Goal: Transaction & Acquisition: Purchase product/service

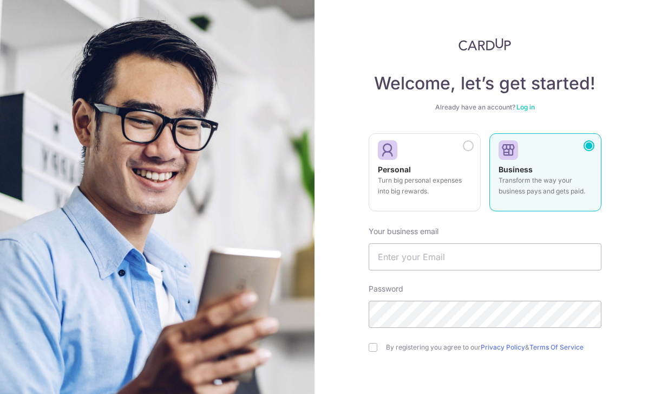
click at [469, 142] on div at bounding box center [468, 145] width 11 height 11
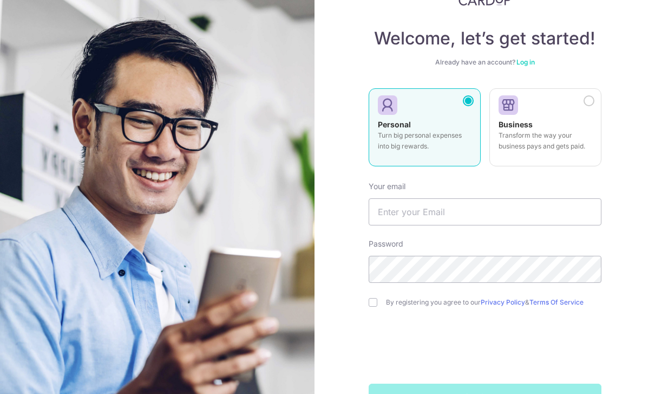
scroll to position [44, 0]
click at [511, 215] on input "text" at bounding box center [485, 212] width 233 height 27
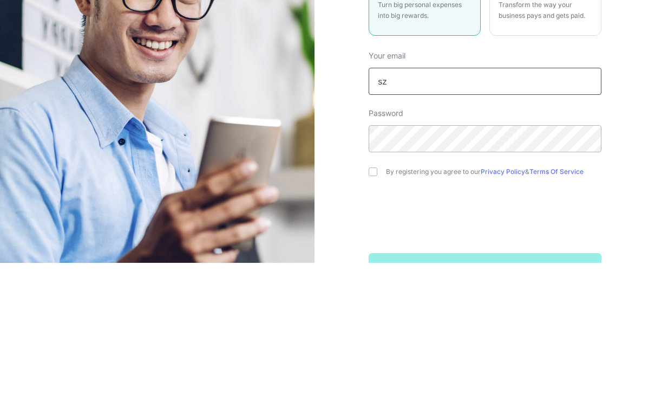
type input "sze"
type input "szeyen133@gmail.com"
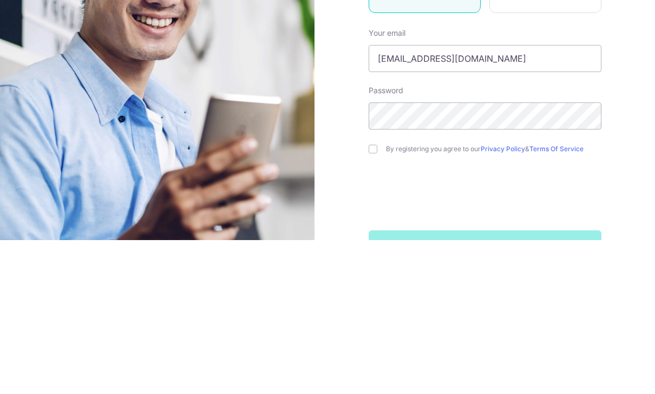
click at [374, 298] on input "checkbox" at bounding box center [373, 302] width 9 height 9
checkbox input "true"
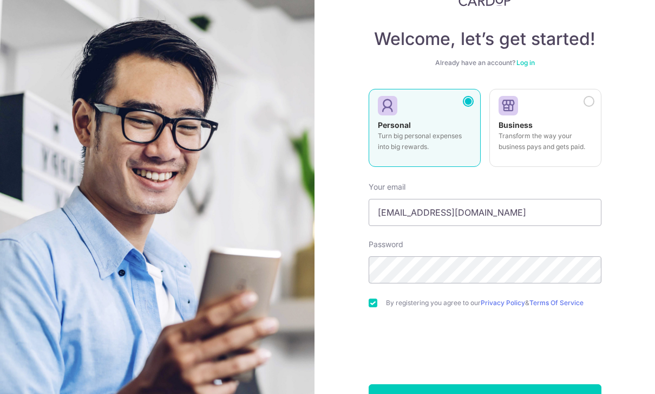
click at [510, 384] on button "Sign up" at bounding box center [485, 397] width 233 height 27
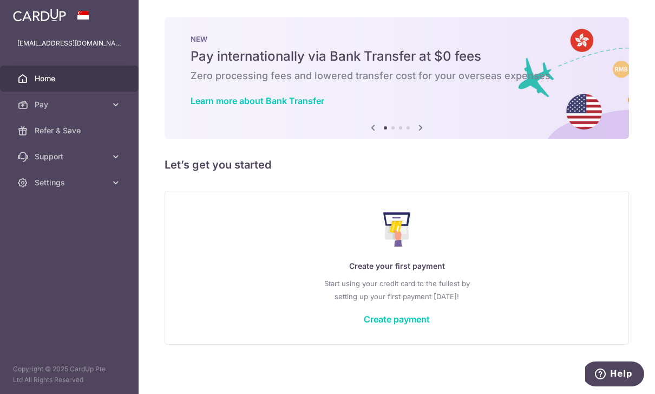
click at [0, 0] on icon "button" at bounding box center [0, 0] width 0 height 0
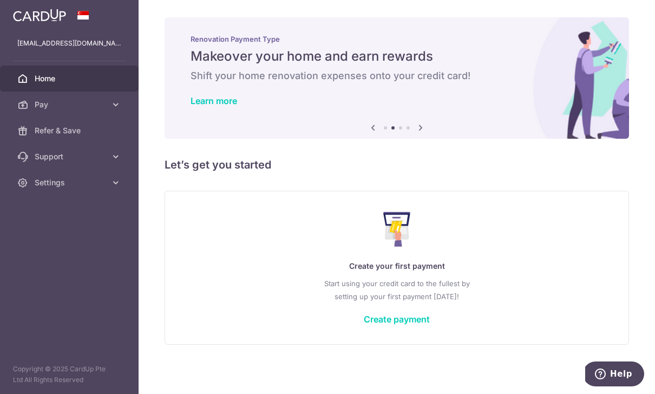
click at [114, 107] on icon at bounding box center [115, 104] width 11 height 11
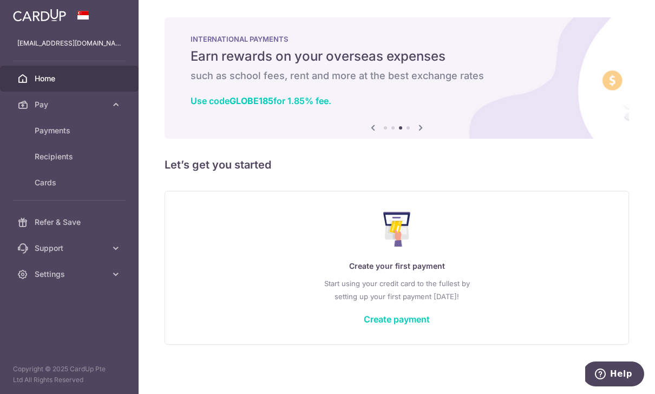
click at [41, 159] on span "Recipients" at bounding box center [70, 156] width 71 height 11
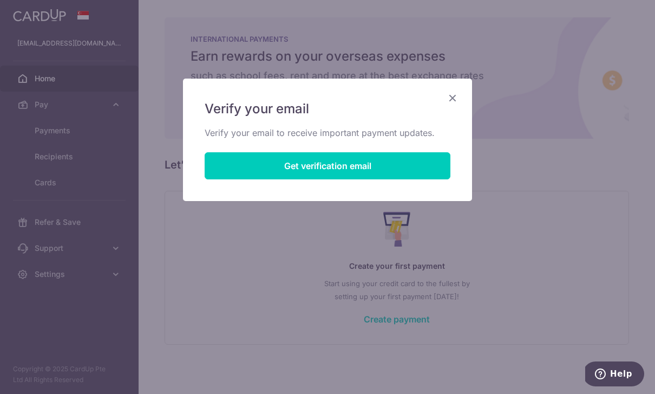
click at [415, 163] on button "Get verification email" at bounding box center [328, 165] width 246 height 27
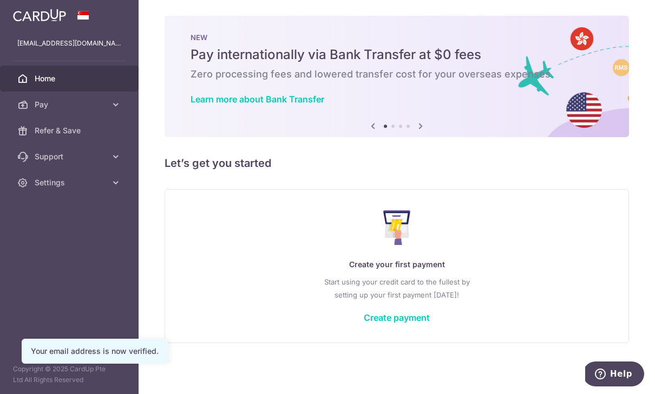
scroll to position [11, 0]
click at [0, 0] on header at bounding box center [0, 0] width 0 height 0
click at [0, 0] on icon "button" at bounding box center [0, 0] width 0 height 0
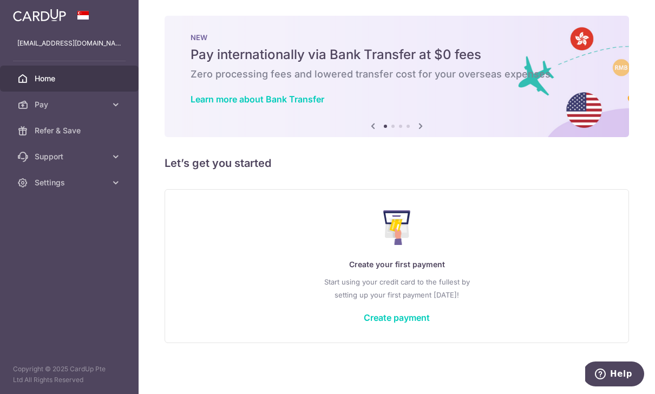
click at [123, 101] on link "Pay" at bounding box center [69, 104] width 139 height 26
click at [50, 163] on link "Recipients" at bounding box center [69, 156] width 139 height 26
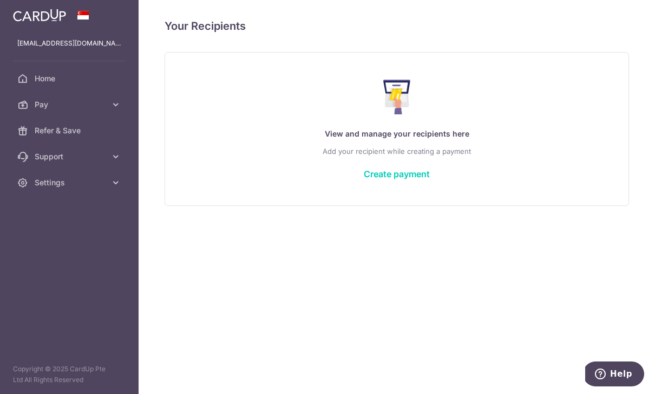
click at [0, 0] on header at bounding box center [0, 0] width 0 height 0
click at [0, 0] on icon "button" at bounding box center [0, 0] width 0 height 0
click at [110, 155] on icon at bounding box center [115, 156] width 11 height 11
click at [430, 179] on link "Create payment" at bounding box center [397, 173] width 66 height 11
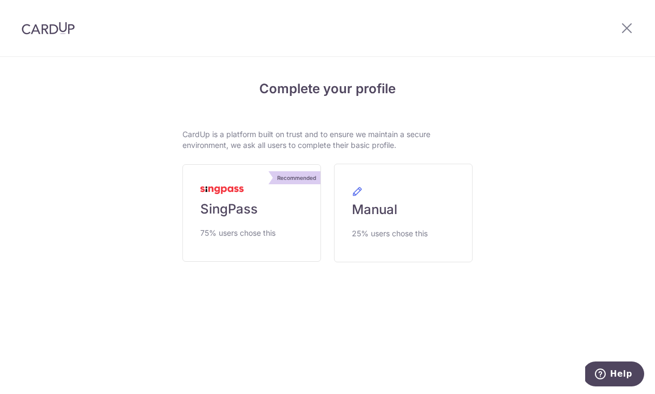
click at [276, 222] on link "Recommended SingPass 75% users chose this" at bounding box center [251, 212] width 139 height 97
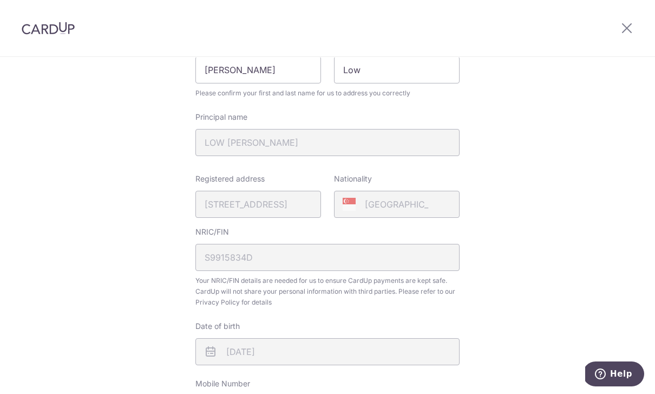
scroll to position [170, 0]
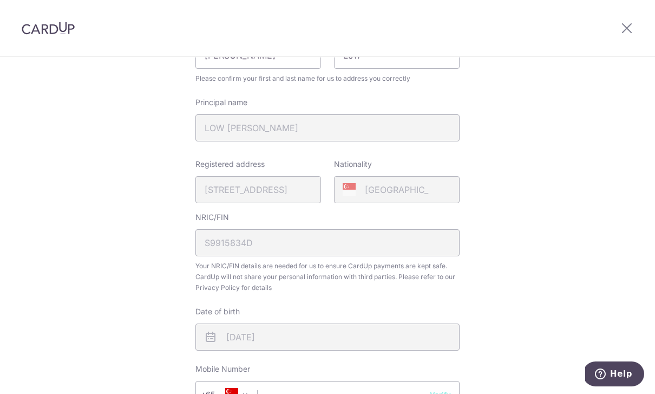
click at [284, 195] on div "Registered address [STREET_ADDRESS]" at bounding box center [258, 181] width 126 height 44
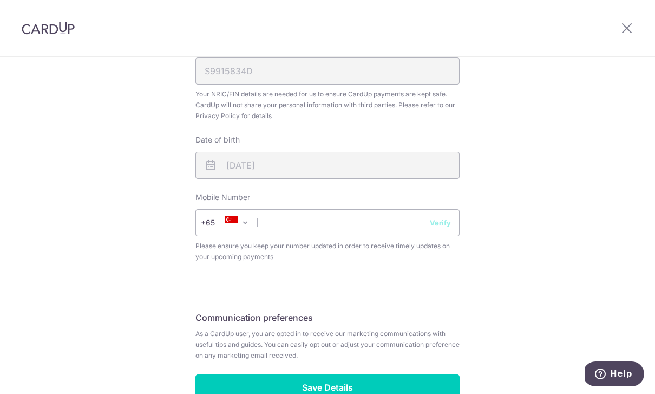
scroll to position [343, 0]
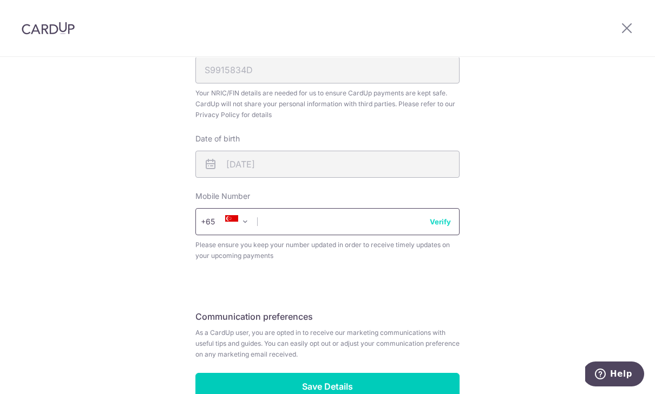
click at [389, 227] on input "text" at bounding box center [327, 221] width 264 height 27
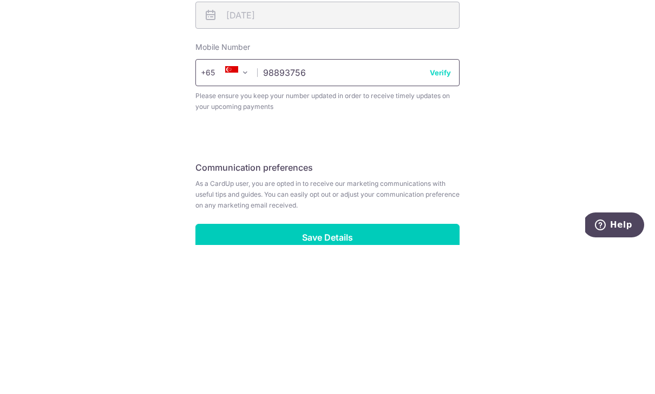
type input "98893756"
click at [451, 216] on button "Verify" at bounding box center [440, 221] width 21 height 11
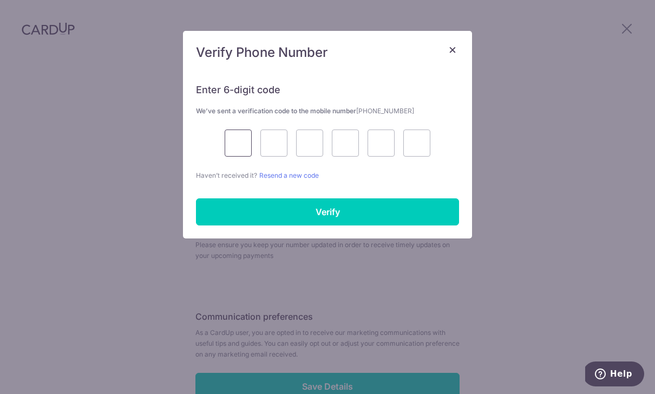
click at [229, 141] on input "text" at bounding box center [238, 142] width 27 height 27
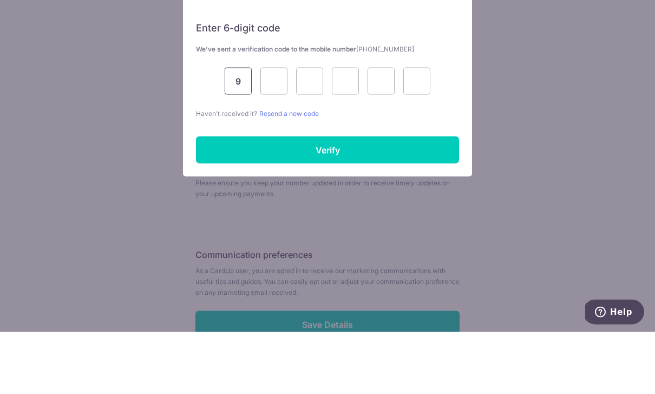
type input "9"
type input "1"
type input "9"
type input "7"
type input "6"
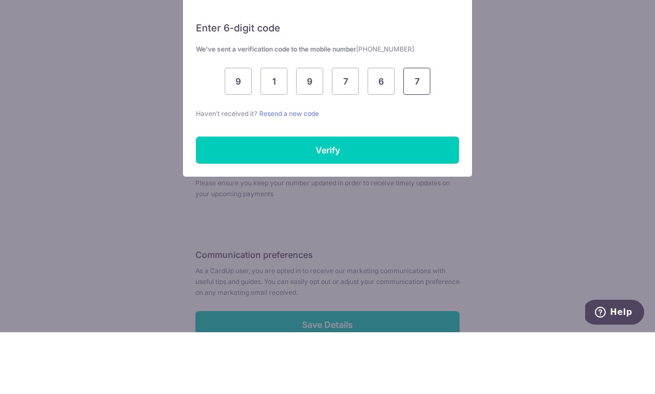
type input "7"
click at [402, 198] on input "Verify" at bounding box center [327, 211] width 263 height 27
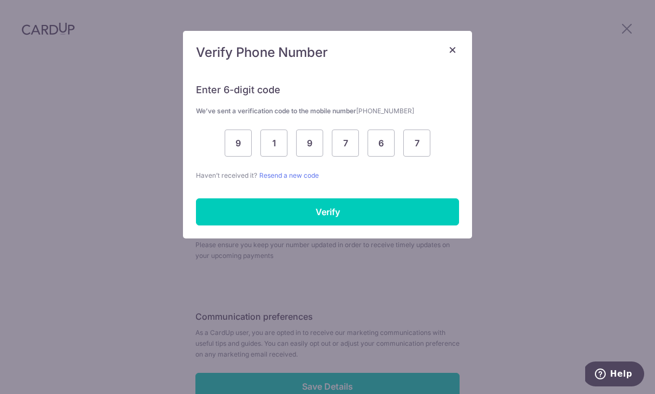
click at [209, 219] on input "Verify" at bounding box center [327, 211] width 263 height 27
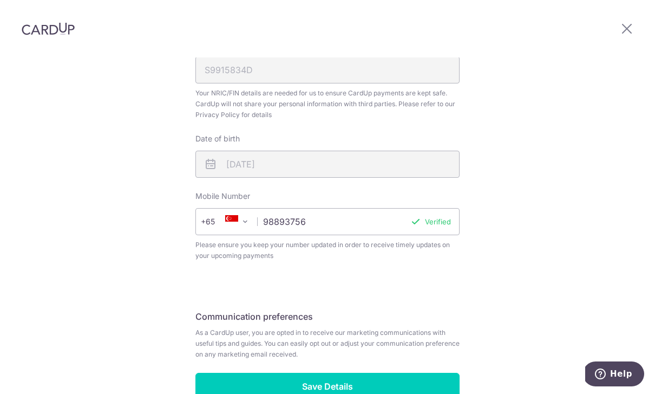
click at [427, 372] on input "Save Details" at bounding box center [327, 385] width 264 height 27
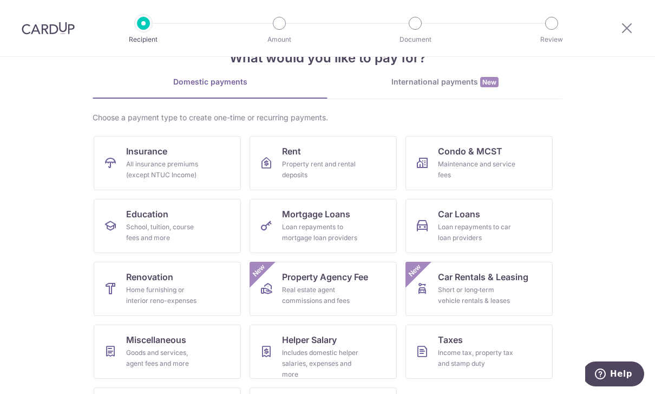
scroll to position [38, 0]
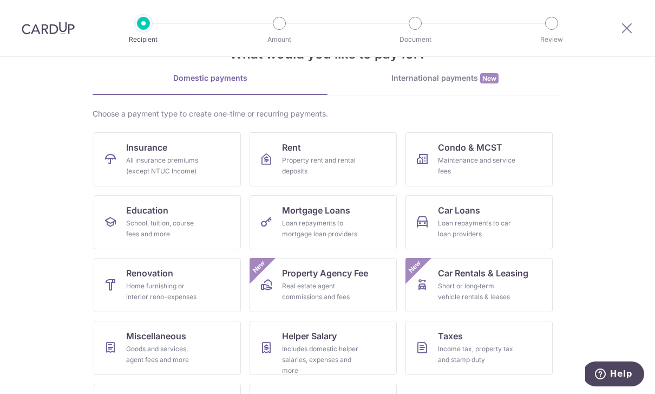
click at [204, 283] on div "Home furnishing or interior reno-expenses" at bounding box center [165, 291] width 78 height 22
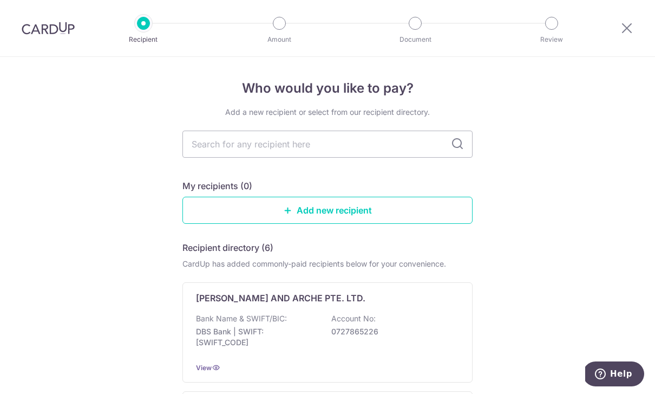
click at [364, 149] on input "text" at bounding box center [327, 143] width 290 height 27
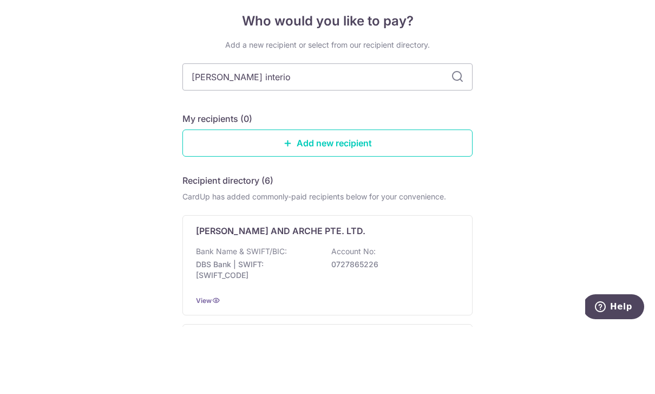
type input "[PERSON_NAME] interior"
click at [461, 130] on input "[PERSON_NAME] interior" at bounding box center [327, 143] width 290 height 27
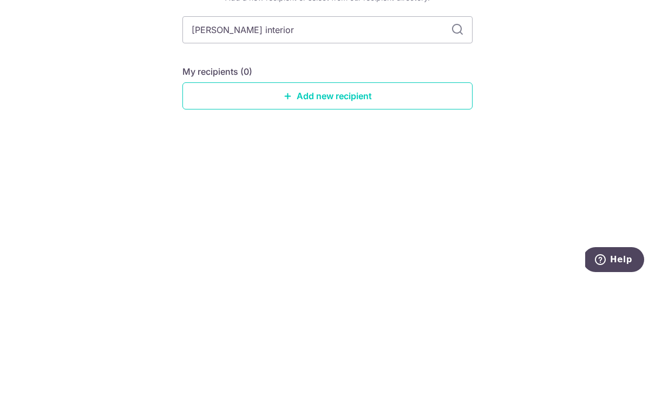
click at [454, 130] on input "[PERSON_NAME] interior" at bounding box center [327, 143] width 290 height 27
click at [453, 130] on input "[PERSON_NAME] interior" at bounding box center [327, 143] width 290 height 27
type input "C"
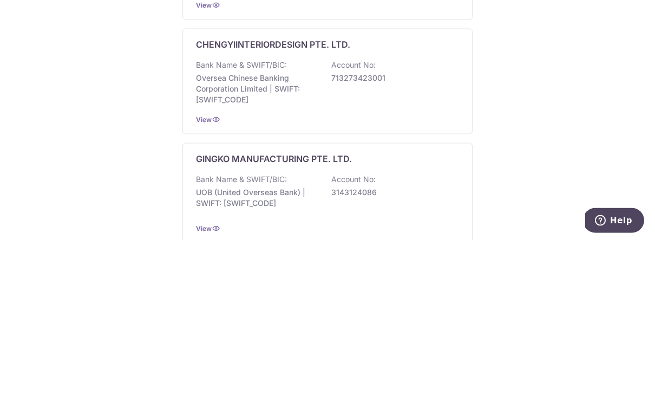
scroll to position [211, 0]
click at [220, 266] on icon at bounding box center [216, 270] width 9 height 9
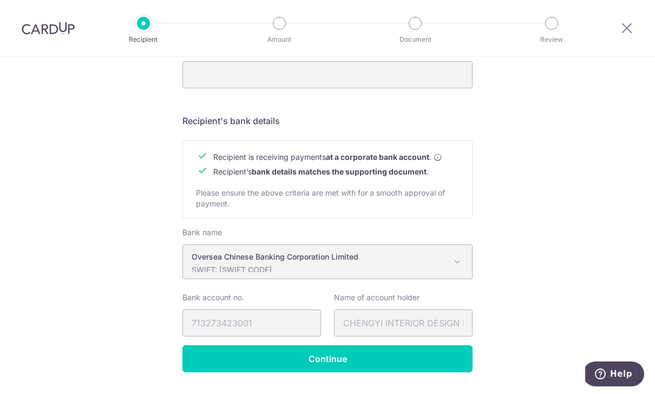
scroll to position [432, 0]
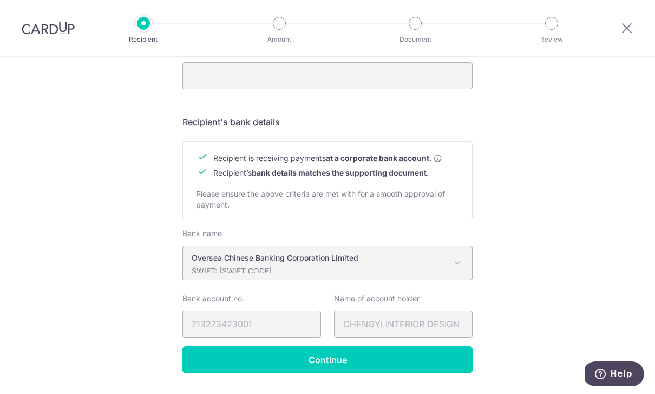
click at [422, 363] on input "Continue" at bounding box center [327, 359] width 290 height 27
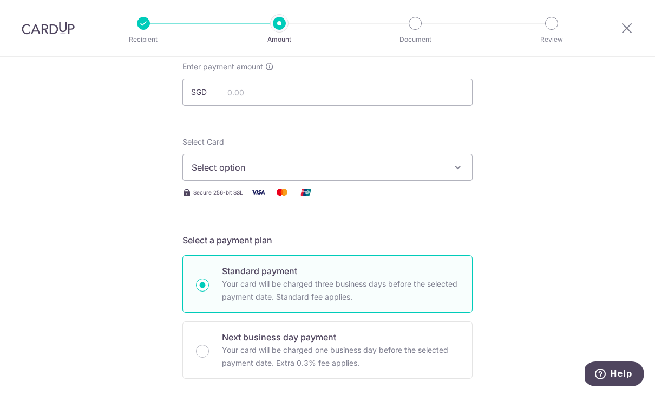
scroll to position [68, 0]
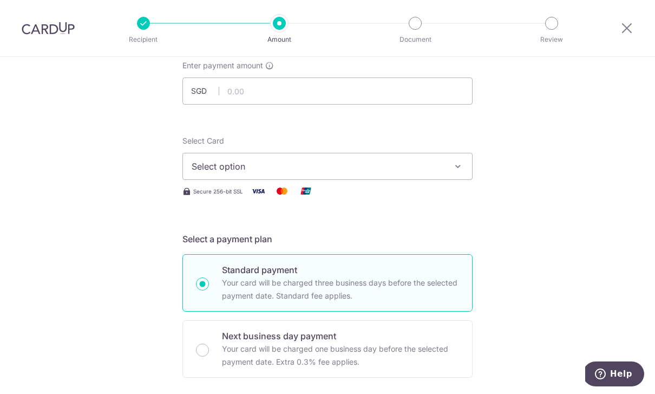
click at [449, 168] on button "Select option" at bounding box center [327, 166] width 290 height 27
click at [461, 168] on div at bounding box center [327, 197] width 655 height 394
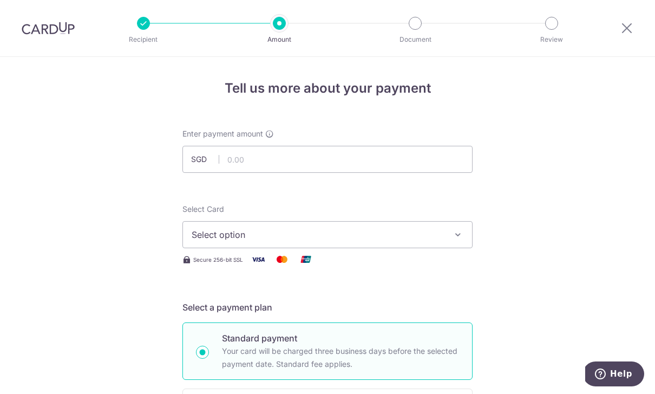
scroll to position [0, 0]
click at [439, 155] on input "text" at bounding box center [327, 159] width 290 height 27
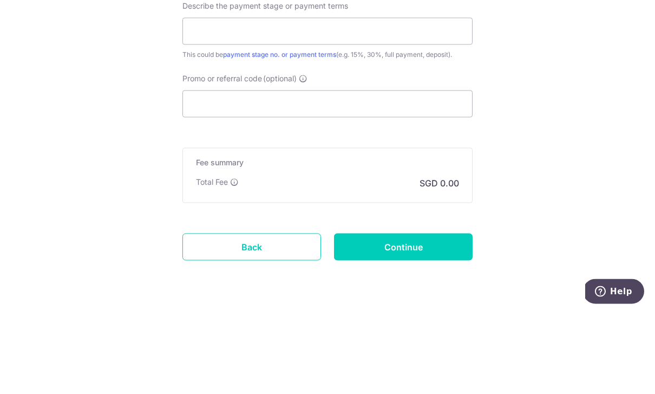
scroll to position [684, 0]
